Goal: Task Accomplishment & Management: Use online tool/utility

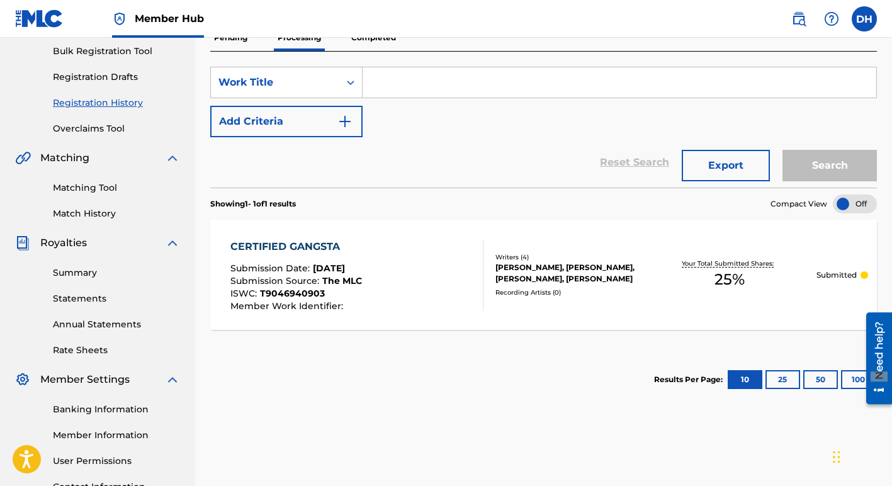
scroll to position [186, 0]
click at [784, 380] on button "25" at bounding box center [782, 378] width 35 height 19
click at [821, 382] on button "50" at bounding box center [820, 378] width 35 height 19
click at [852, 381] on button "100" at bounding box center [858, 378] width 35 height 19
click at [743, 377] on button "10" at bounding box center [744, 378] width 35 height 19
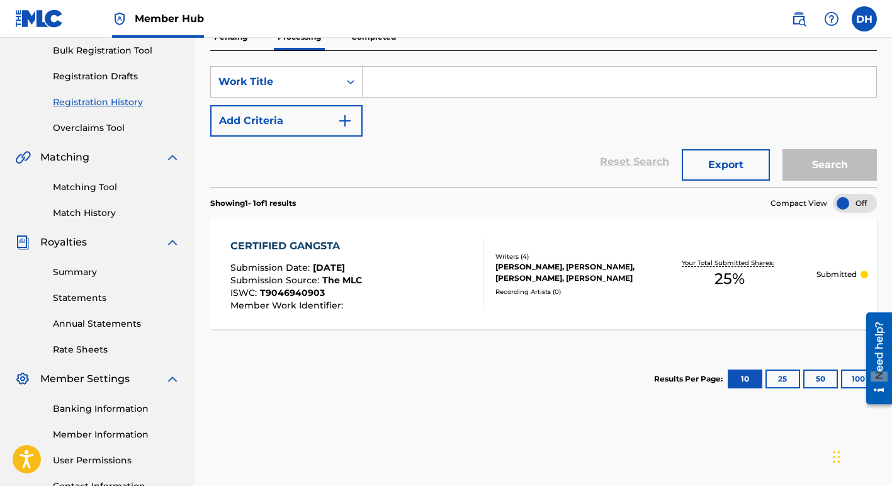
click at [524, 272] on div "[PERSON_NAME], [PERSON_NAME], [PERSON_NAME], [PERSON_NAME]" at bounding box center [568, 272] width 147 height 23
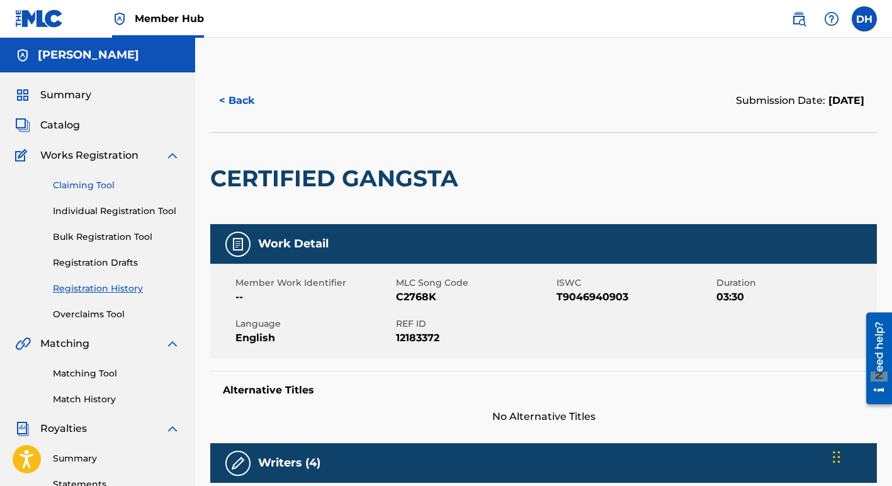
click at [94, 186] on link "Claiming Tool" at bounding box center [116, 185] width 127 height 13
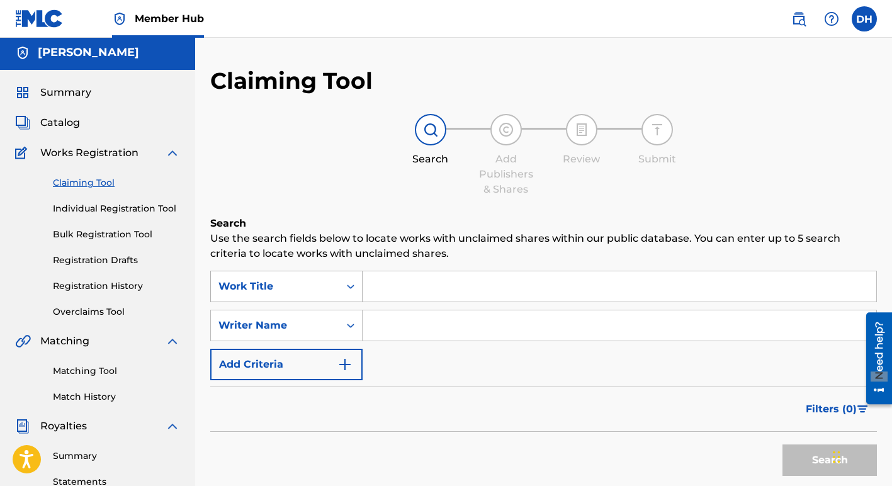
click at [351, 290] on div "Search Form" at bounding box center [350, 286] width 23 height 23
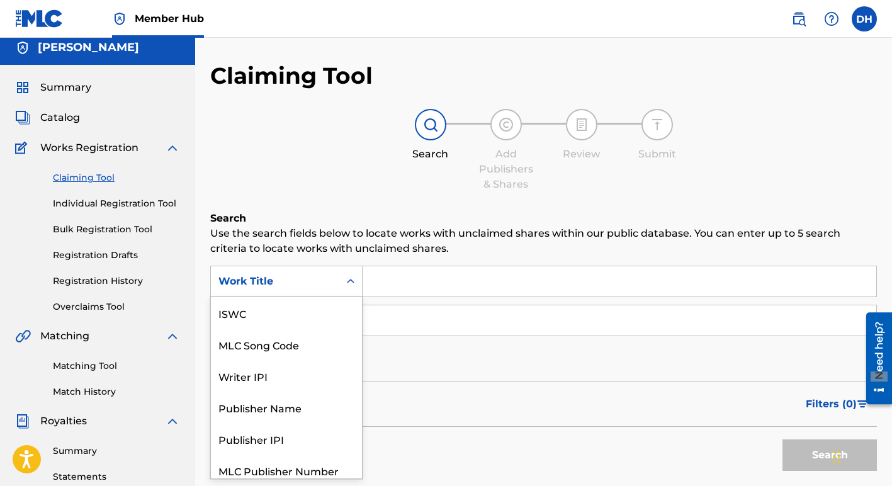
scroll to position [8, 0]
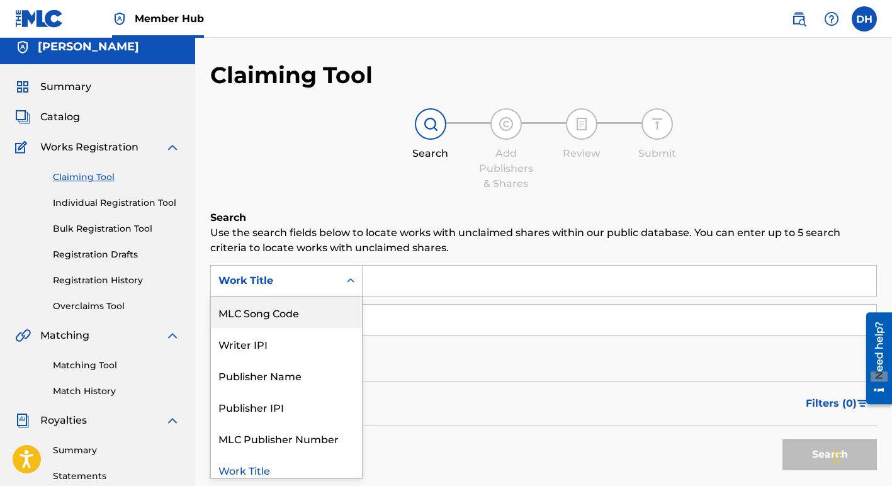
click at [328, 311] on div "MLC Song Code" at bounding box center [286, 311] width 151 height 31
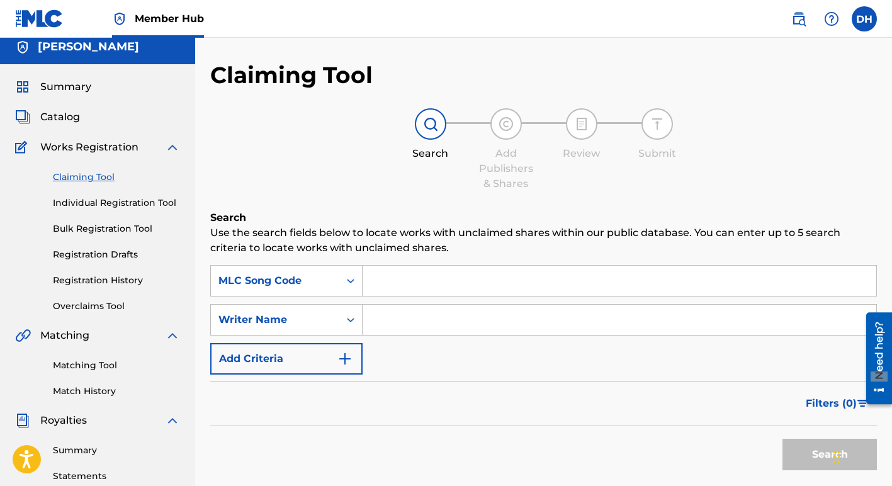
click at [386, 279] on input "Search Form" at bounding box center [618, 280] width 513 height 30
click at [782, 439] on button "Search" at bounding box center [829, 454] width 94 height 31
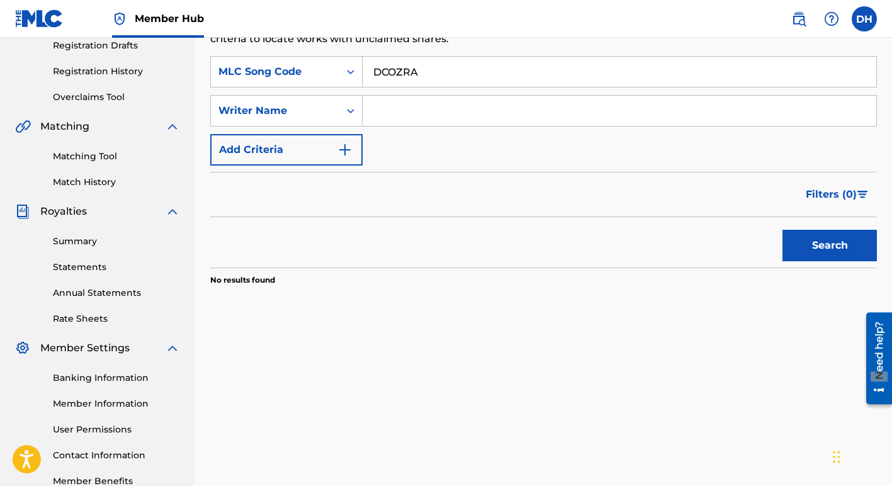
scroll to position [221, 0]
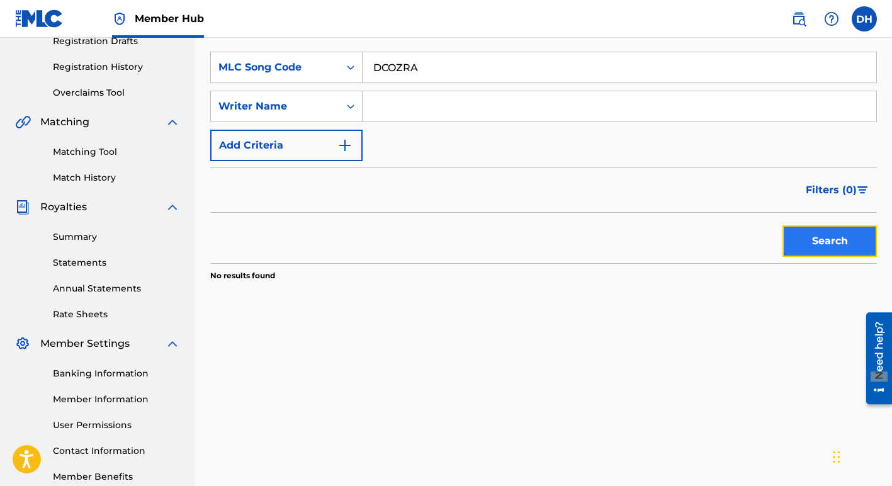
click at [836, 244] on button "Search" at bounding box center [829, 240] width 94 height 31
click at [403, 68] on input "DCOZRA" at bounding box center [618, 67] width 513 height 30
click at [803, 237] on button "Search" at bounding box center [829, 240] width 94 height 31
click at [398, 70] on input "DCO2RA" at bounding box center [618, 67] width 513 height 30
type input "DC02RA"
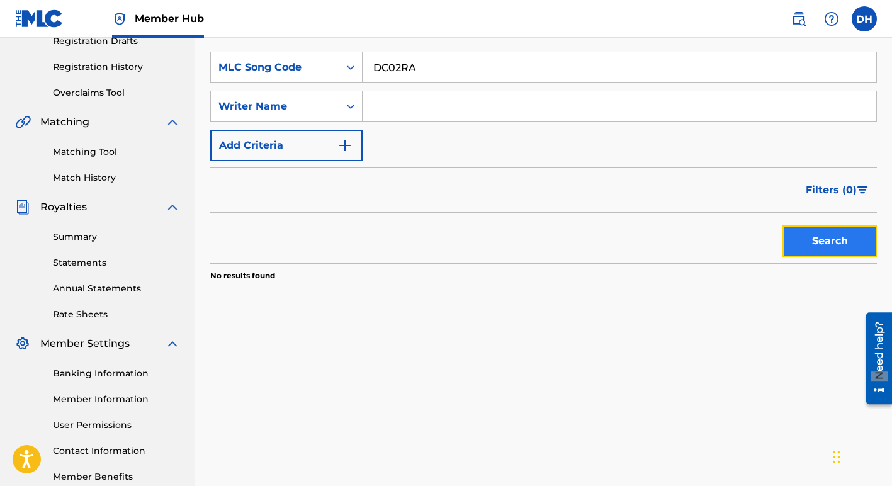
click at [814, 247] on button "Search" at bounding box center [829, 240] width 94 height 31
click at [354, 67] on icon "Search Form" at bounding box center [350, 67] width 13 height 13
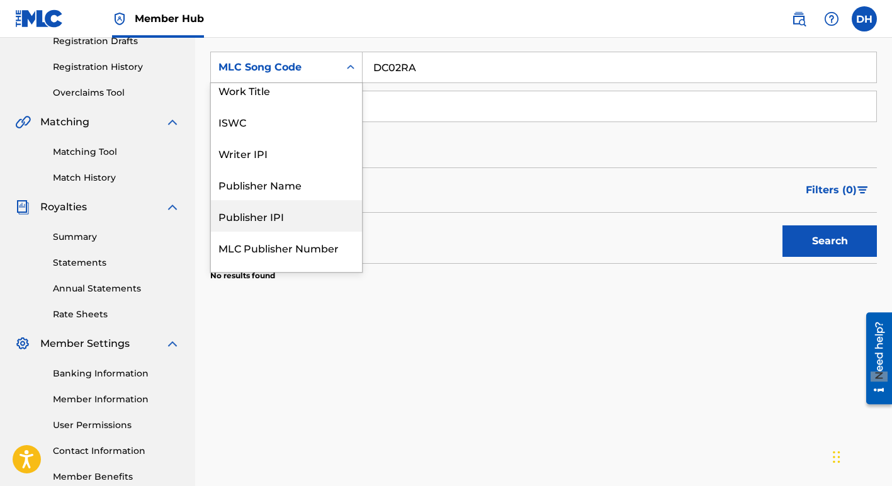
scroll to position [0, 0]
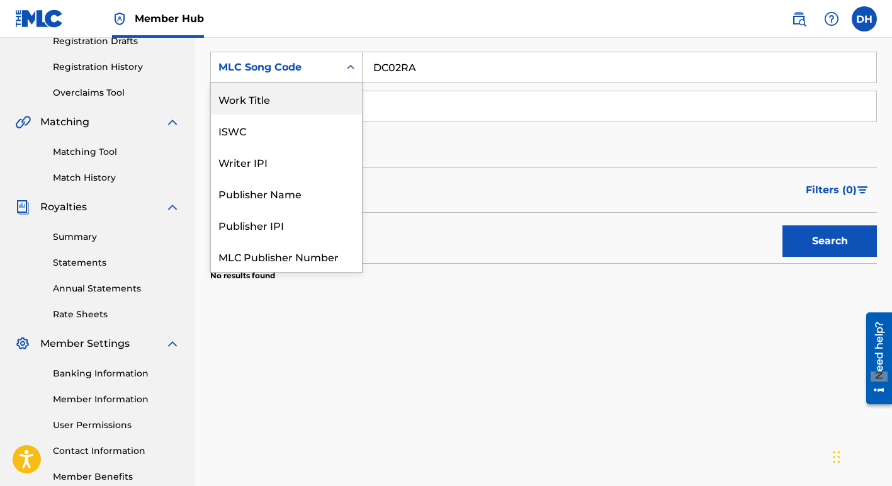
click at [297, 104] on div "Work Title" at bounding box center [286, 98] width 151 height 31
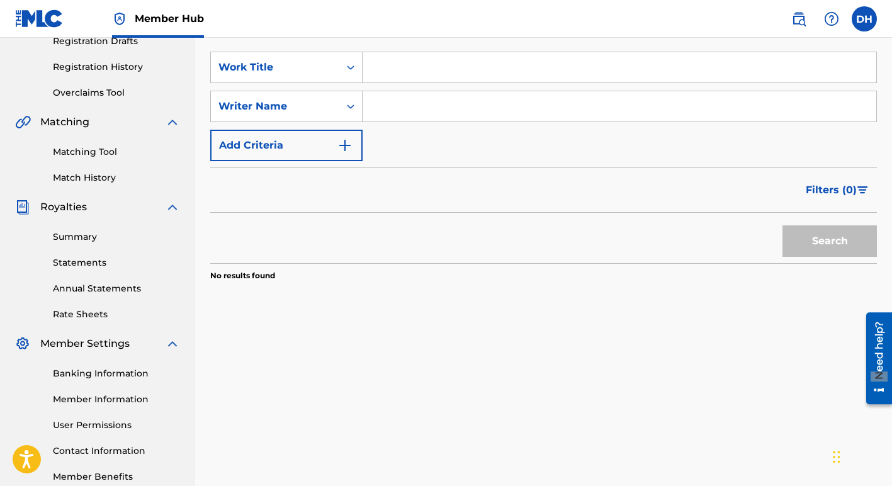
click at [297, 104] on div "Writer Name" at bounding box center [274, 106] width 113 height 15
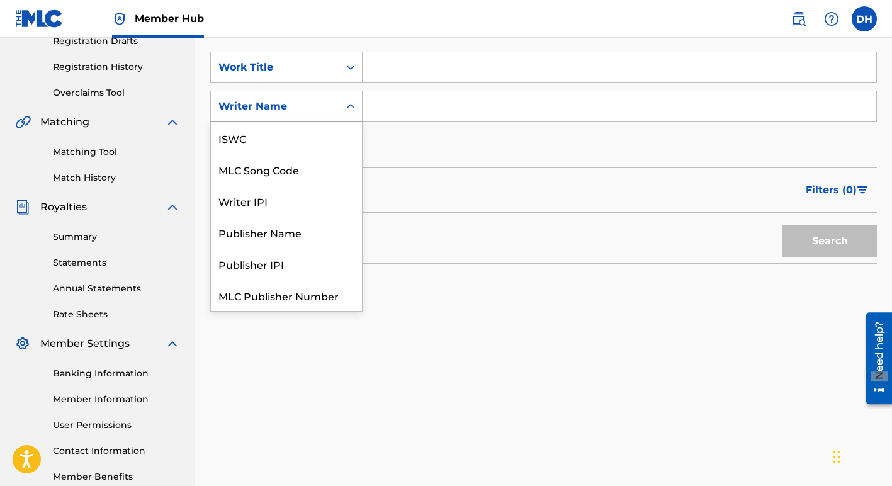
scroll to position [31, 0]
click at [385, 67] on input "Search Form" at bounding box center [618, 67] width 513 height 30
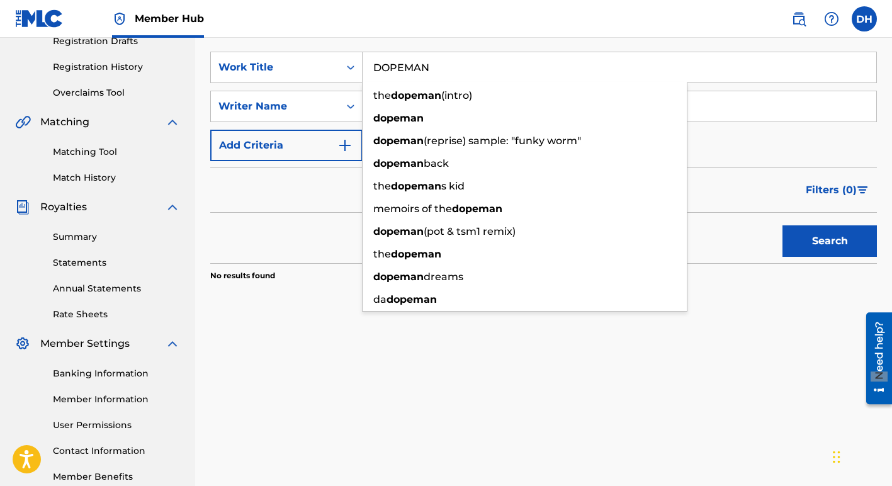
type input "DOPEMAN"
click at [782, 225] on button "Search" at bounding box center [829, 240] width 94 height 31
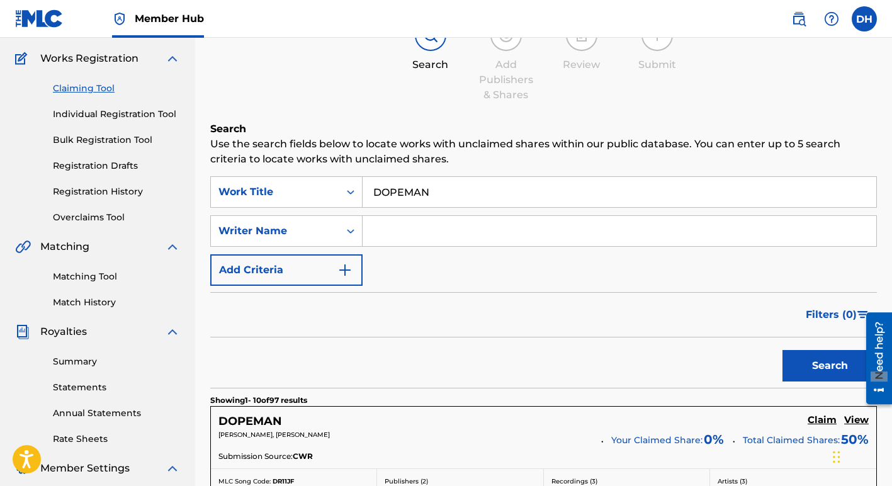
scroll to position [92, 0]
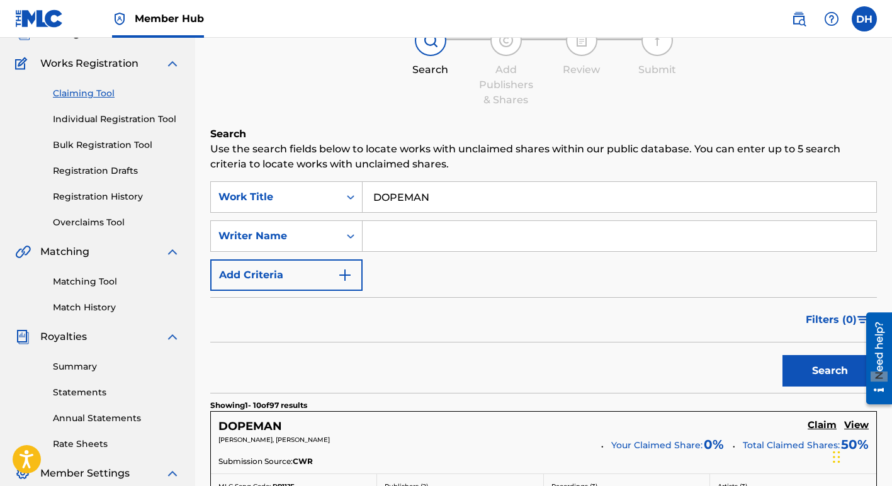
click at [392, 233] on input "Search Form" at bounding box center [618, 236] width 513 height 30
type input "[PERSON_NAME]"
click at [807, 366] on button "Search" at bounding box center [829, 370] width 94 height 31
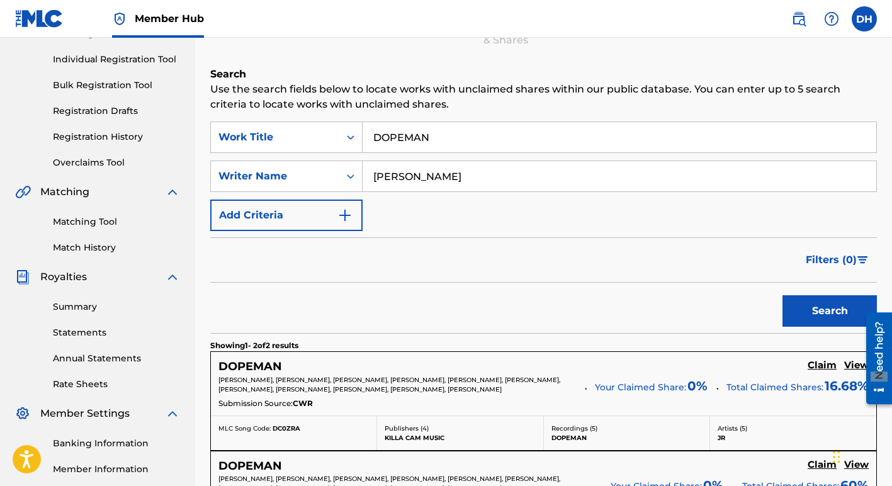
scroll to position [147, 0]
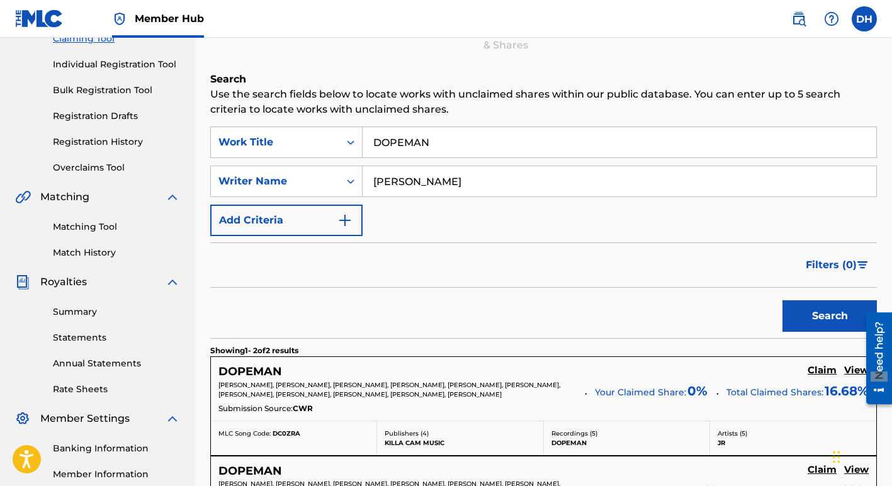
click at [375, 142] on input "DOPEMAN" at bounding box center [618, 142] width 513 height 30
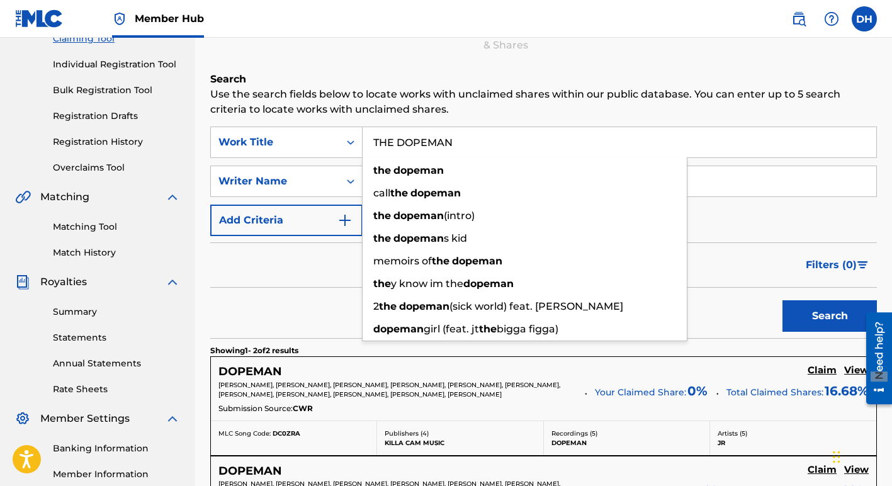
type input "THE DOPEMAN"
click at [782, 300] on button "Search" at bounding box center [829, 315] width 94 height 31
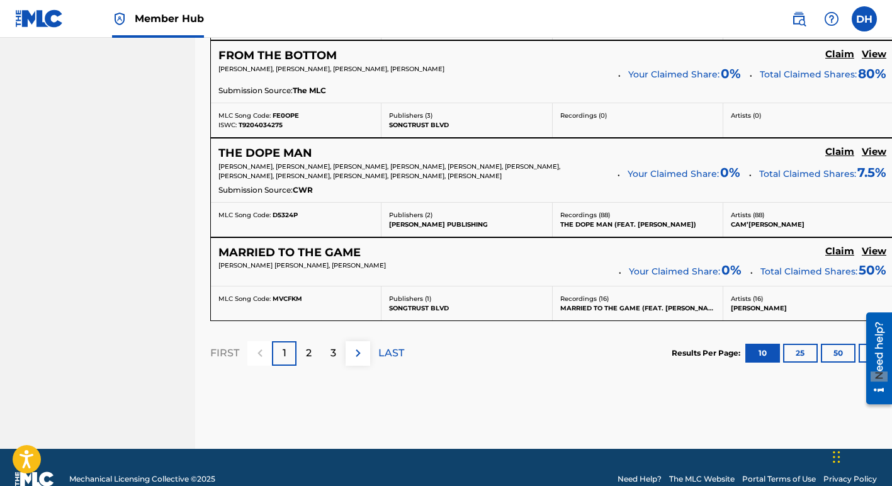
scroll to position [1147, 0]
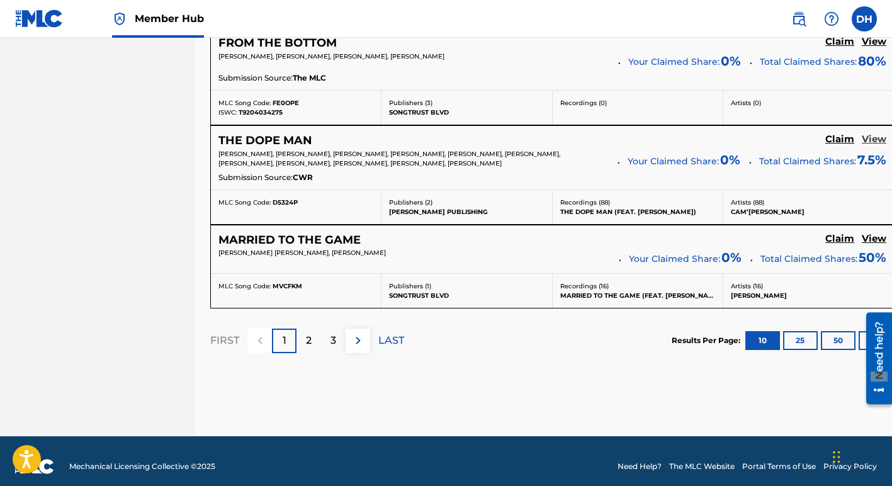
click at [861, 139] on h5 "View" at bounding box center [873, 139] width 25 height 12
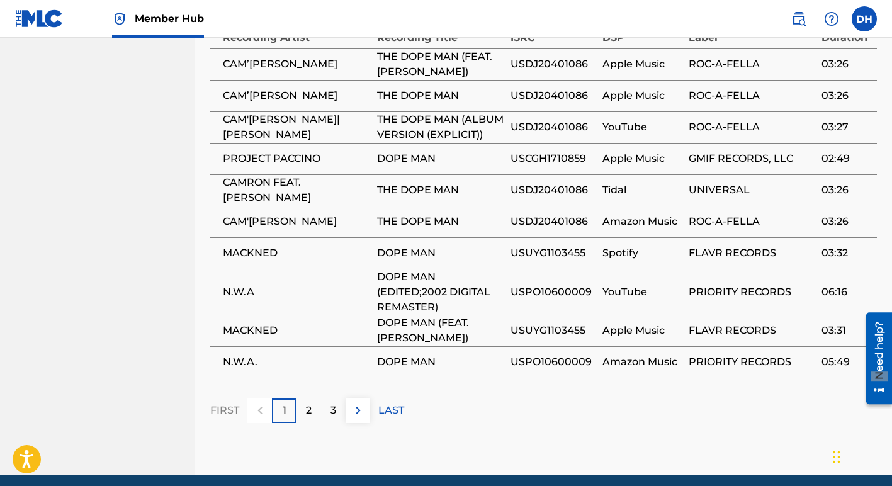
scroll to position [1172, 0]
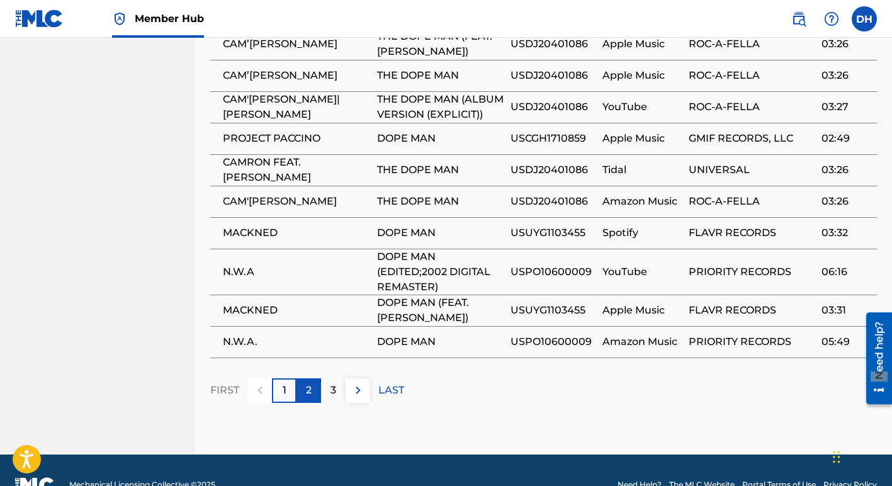
click at [311, 378] on div "2" at bounding box center [308, 390] width 25 height 25
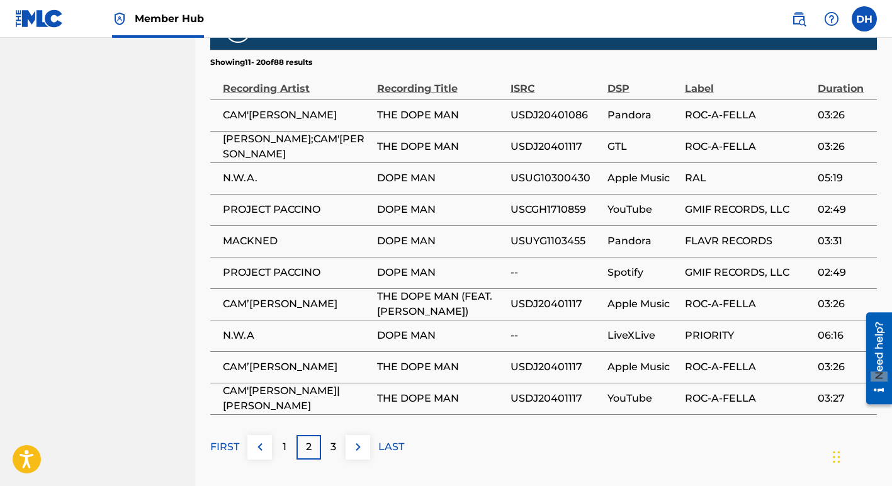
scroll to position [1158, 0]
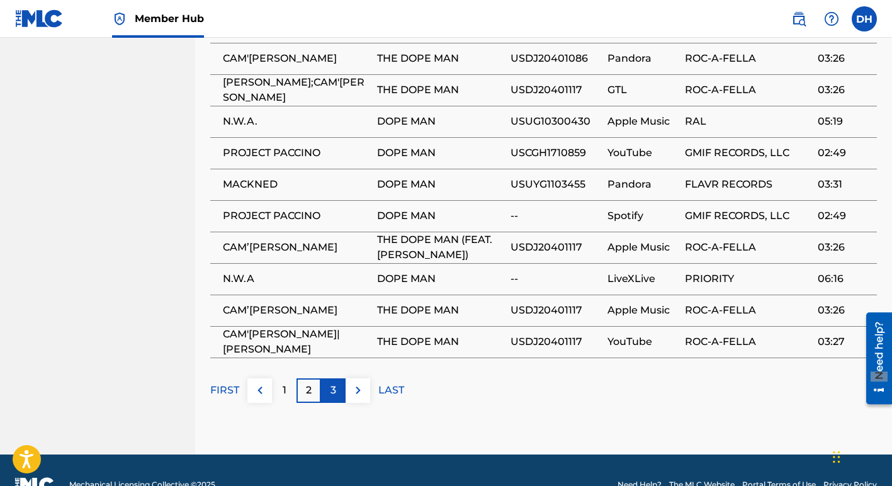
click at [335, 383] on p "3" at bounding box center [333, 390] width 6 height 15
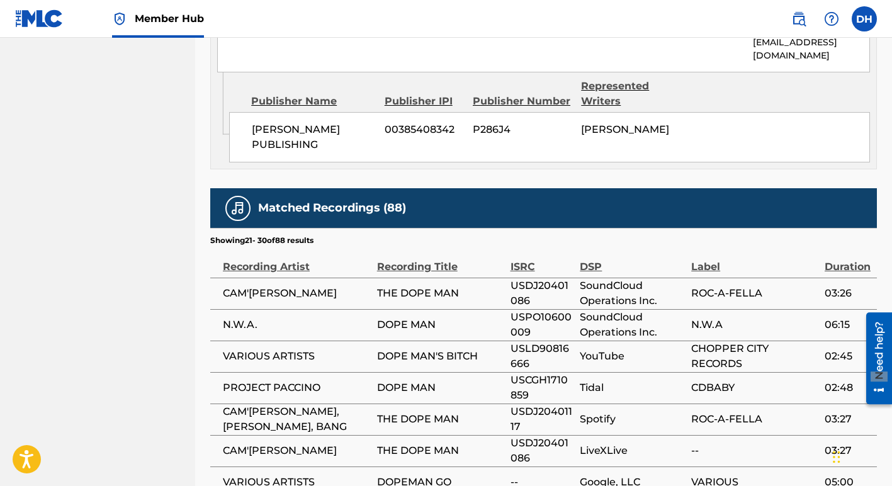
scroll to position [921, 0]
